Goal: Check status

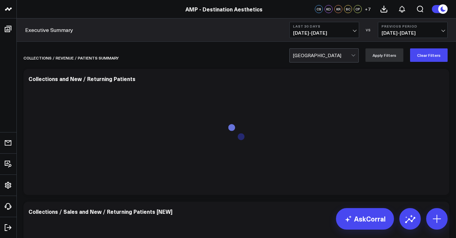
click at [353, 35] on span "[DATE] - [DATE]" at bounding box center [324, 32] width 62 height 5
click at [391, 32] on span "[DATE] - [DATE]" at bounding box center [413, 32] width 62 height 5
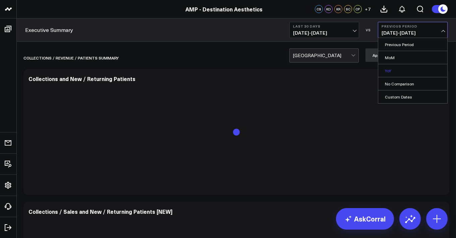
click at [400, 66] on link "YoY" at bounding box center [412, 70] width 69 height 13
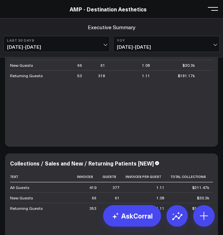
scroll to position [0, 15]
click at [79, 46] on span "[DATE] - [DATE]" at bounding box center [56, 46] width 99 height 5
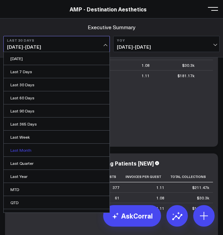
click at [50, 148] on link "Last Month" at bounding box center [57, 150] width 106 height 13
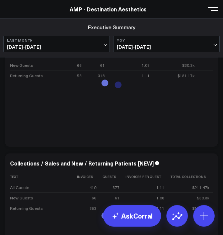
click at [99, 37] on button "Last Month [DATE] - [DATE]" at bounding box center [56, 44] width 107 height 16
click at [158, 28] on div "Executive Summary" at bounding box center [111, 26] width 217 height 7
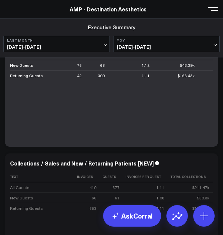
drag, startPoint x: 137, startPoint y: 135, endPoint x: 154, endPoint y: 133, distance: 17.2
click at [154, 133] on div "Text Invoices Guests Invoices Per Guest Total Collections Avg Invoice Collectio…" at bounding box center [111, 89] width 203 height 101
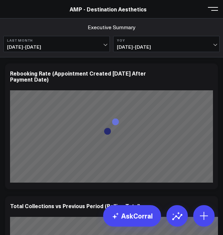
scroll to position [352, 0]
